Goal: Information Seeking & Learning: Learn about a topic

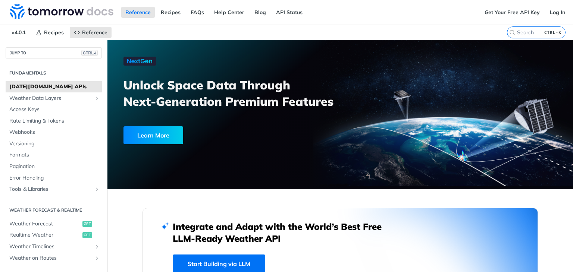
click at [48, 88] on span "Tomorrow.io APIs" at bounding box center [54, 86] width 91 height 7
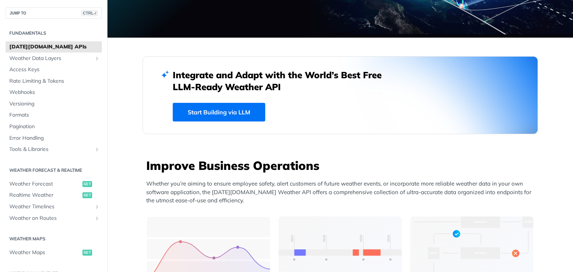
scroll to position [149, 0]
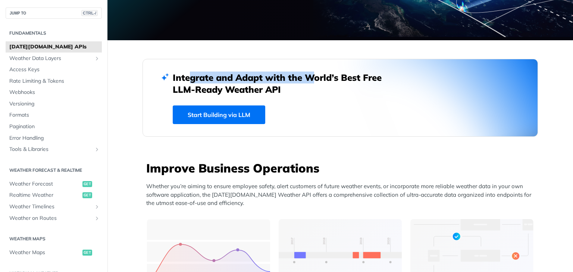
drag, startPoint x: 189, startPoint y: 75, endPoint x: 316, endPoint y: 74, distance: 127.6
click at [303, 74] on h2 "Integrate and Adapt with the World’s Best Free LLM-Ready Weather API" at bounding box center [283, 84] width 220 height 24
click at [342, 73] on h2 "Integrate and Adapt with the World’s Best Free LLM-Ready Weather API" at bounding box center [283, 84] width 220 height 24
